Goal: Information Seeking & Learning: Check status

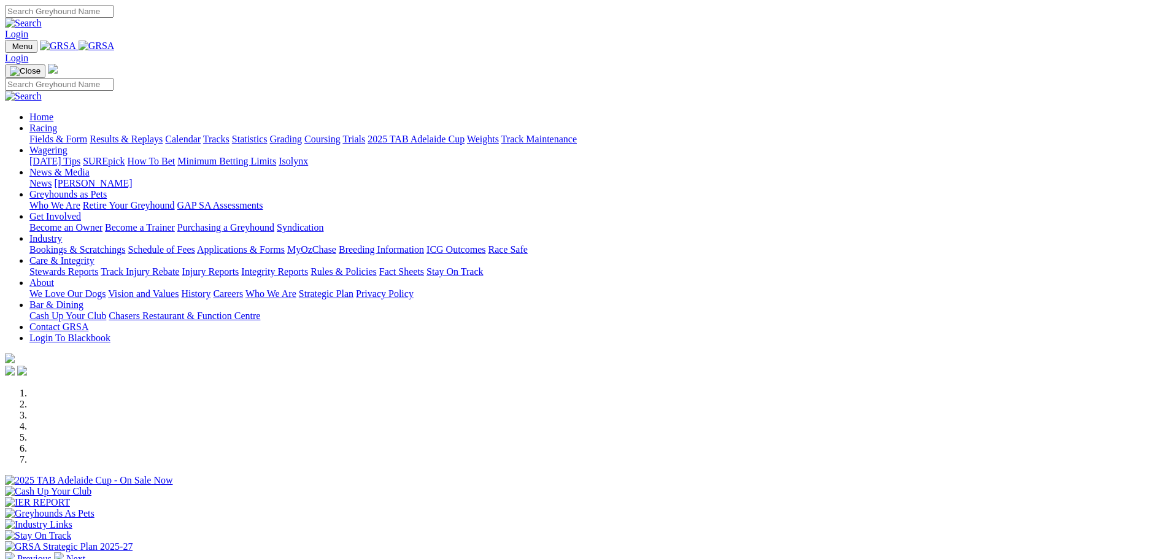
click at [57, 123] on link "Racing" at bounding box center [43, 128] width 28 height 10
click at [163, 134] on link "Results & Replays" at bounding box center [126, 139] width 73 height 10
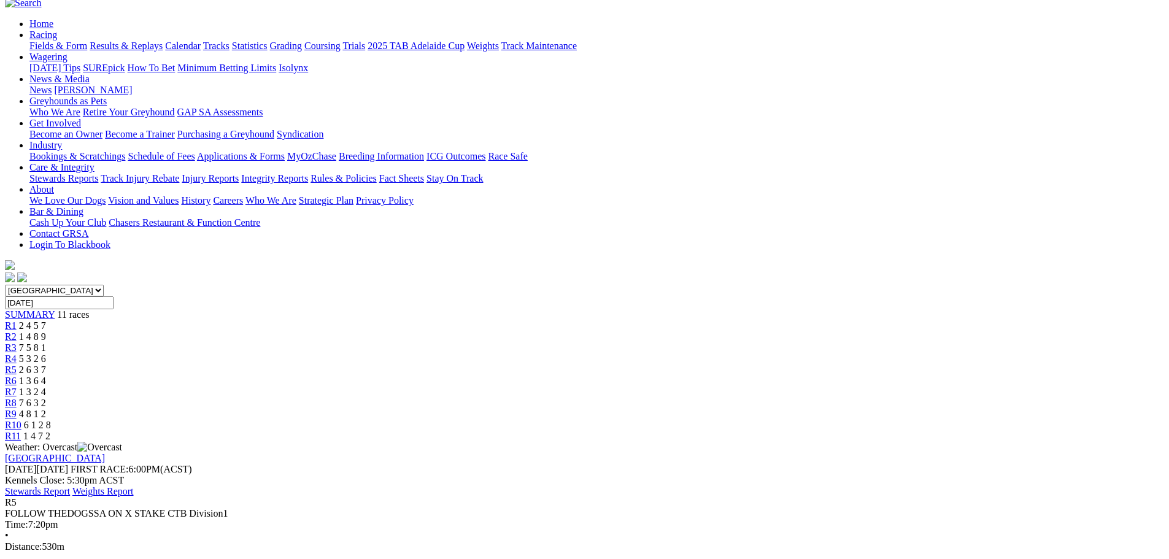
scroll to position [123, 0]
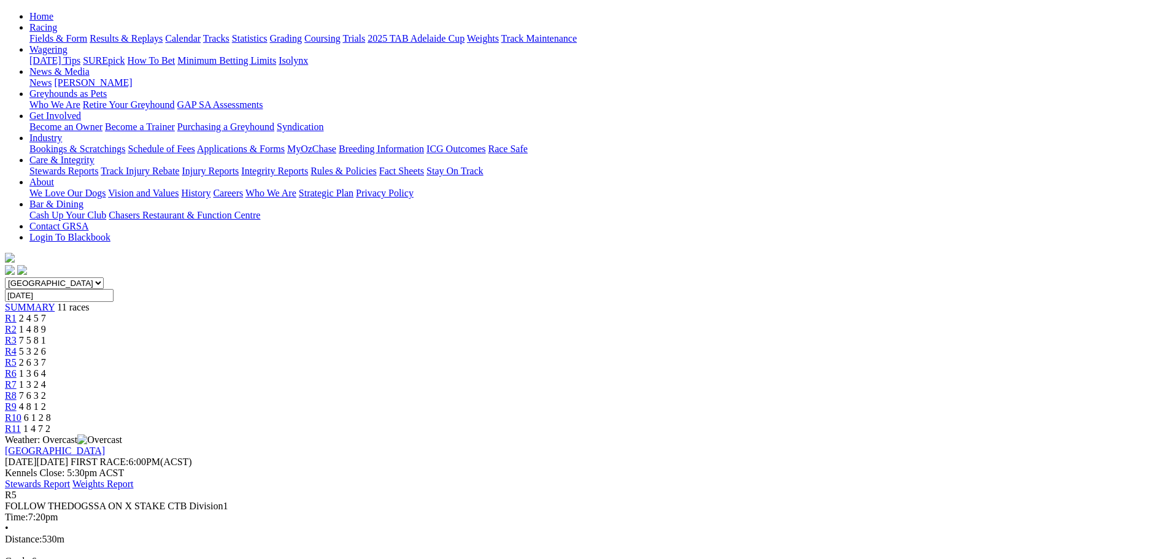
click at [46, 368] on span "1 3 6 4" at bounding box center [32, 373] width 27 height 10
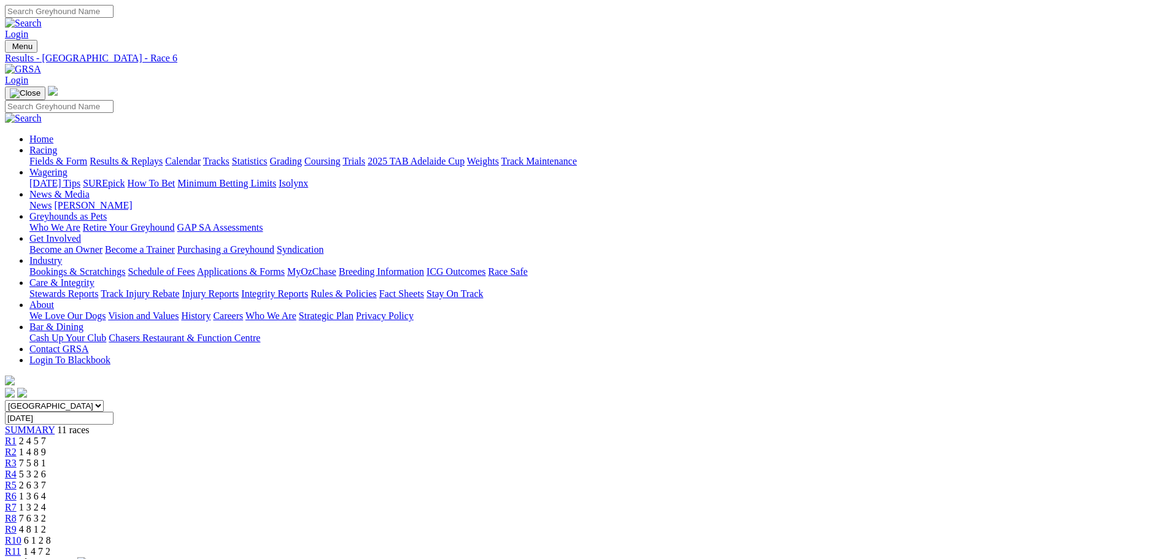
click at [87, 156] on link "Fields & Form" at bounding box center [58, 161] width 58 height 10
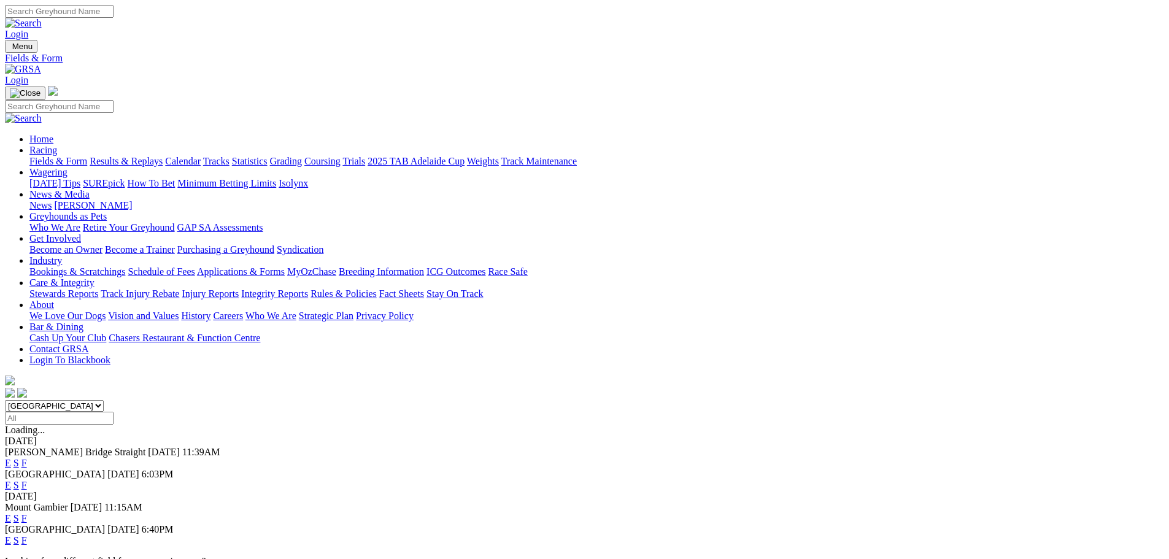
click at [27, 480] on link "F" at bounding box center [24, 485] width 6 height 10
